Goal: Use online tool/utility: Utilize a website feature to perform a specific function

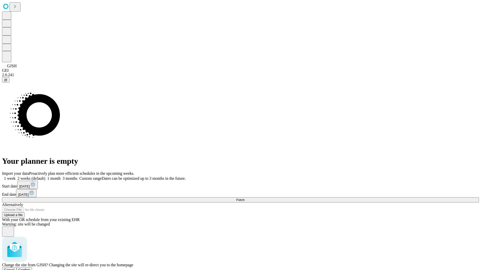
click at [30, 268] on span "Confirm" at bounding box center [25, 270] width 12 height 4
click at [16, 176] on label "1 week" at bounding box center [9, 178] width 14 height 4
click at [244, 198] on span "Fetch" at bounding box center [240, 200] width 8 height 4
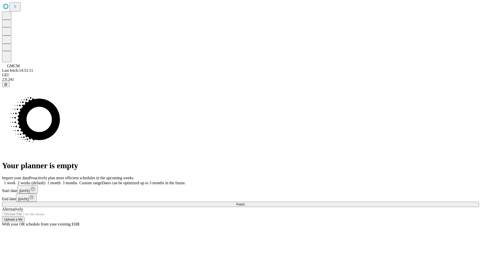
click at [16, 181] on label "1 week" at bounding box center [9, 183] width 14 height 4
click at [244, 203] on span "Fetch" at bounding box center [240, 205] width 8 height 4
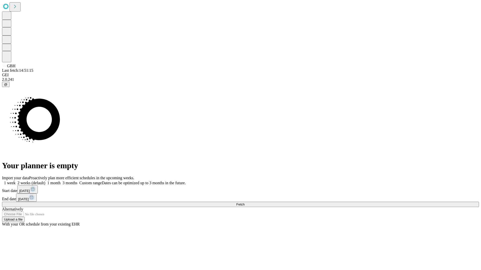
click at [16, 181] on label "1 week" at bounding box center [9, 183] width 14 height 4
click at [244, 203] on span "Fetch" at bounding box center [240, 205] width 8 height 4
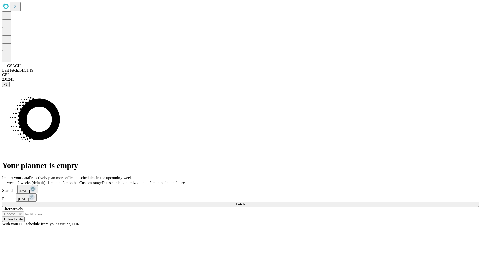
click at [244, 203] on span "Fetch" at bounding box center [240, 205] width 8 height 4
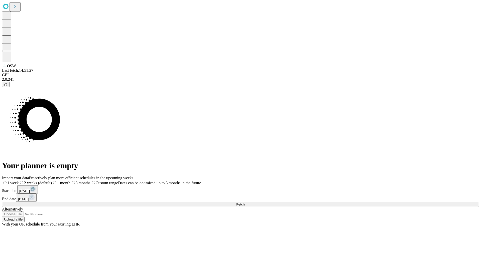
click at [244, 203] on span "Fetch" at bounding box center [240, 205] width 8 height 4
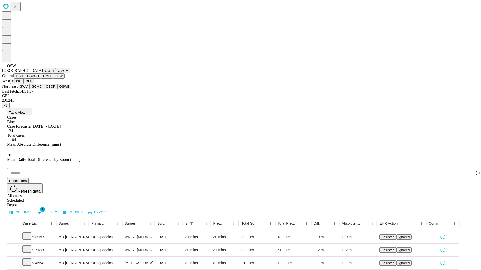
click at [24, 84] on button "OSSC" at bounding box center [17, 81] width 14 height 5
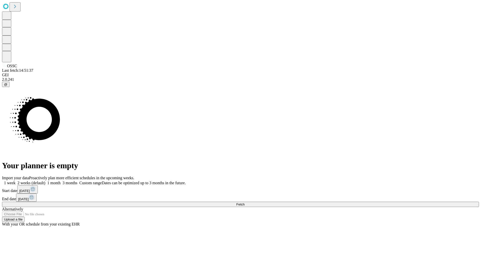
click at [16, 181] on label "1 week" at bounding box center [9, 183] width 14 height 4
click at [244, 203] on span "Fetch" at bounding box center [240, 205] width 8 height 4
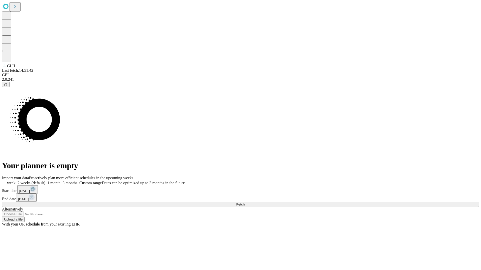
click at [16, 181] on label "1 week" at bounding box center [9, 183] width 14 height 4
click at [244, 203] on span "Fetch" at bounding box center [240, 205] width 8 height 4
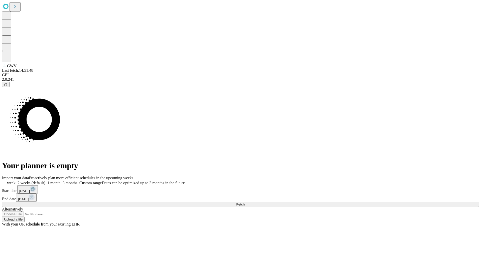
click at [16, 181] on label "1 week" at bounding box center [9, 183] width 14 height 4
click at [244, 203] on span "Fetch" at bounding box center [240, 205] width 8 height 4
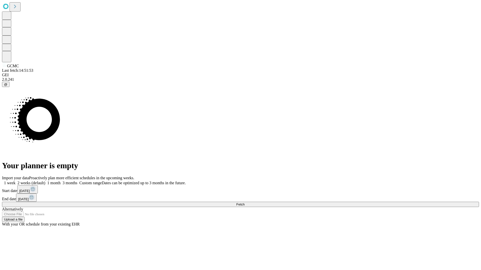
click at [16, 181] on label "1 week" at bounding box center [9, 183] width 14 height 4
click at [244, 203] on span "Fetch" at bounding box center [240, 205] width 8 height 4
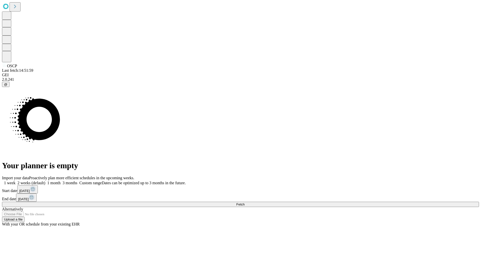
click at [16, 181] on label "1 week" at bounding box center [9, 183] width 14 height 4
click at [244, 203] on span "Fetch" at bounding box center [240, 205] width 8 height 4
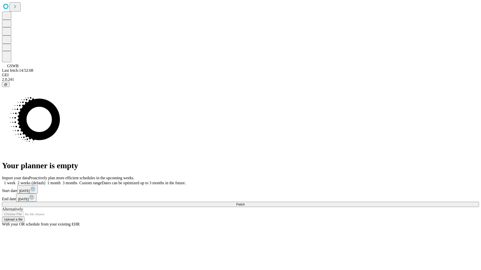
click at [16, 181] on label "1 week" at bounding box center [9, 183] width 14 height 4
click at [244, 203] on span "Fetch" at bounding box center [240, 205] width 8 height 4
